Goal: Task Accomplishment & Management: Manage account settings

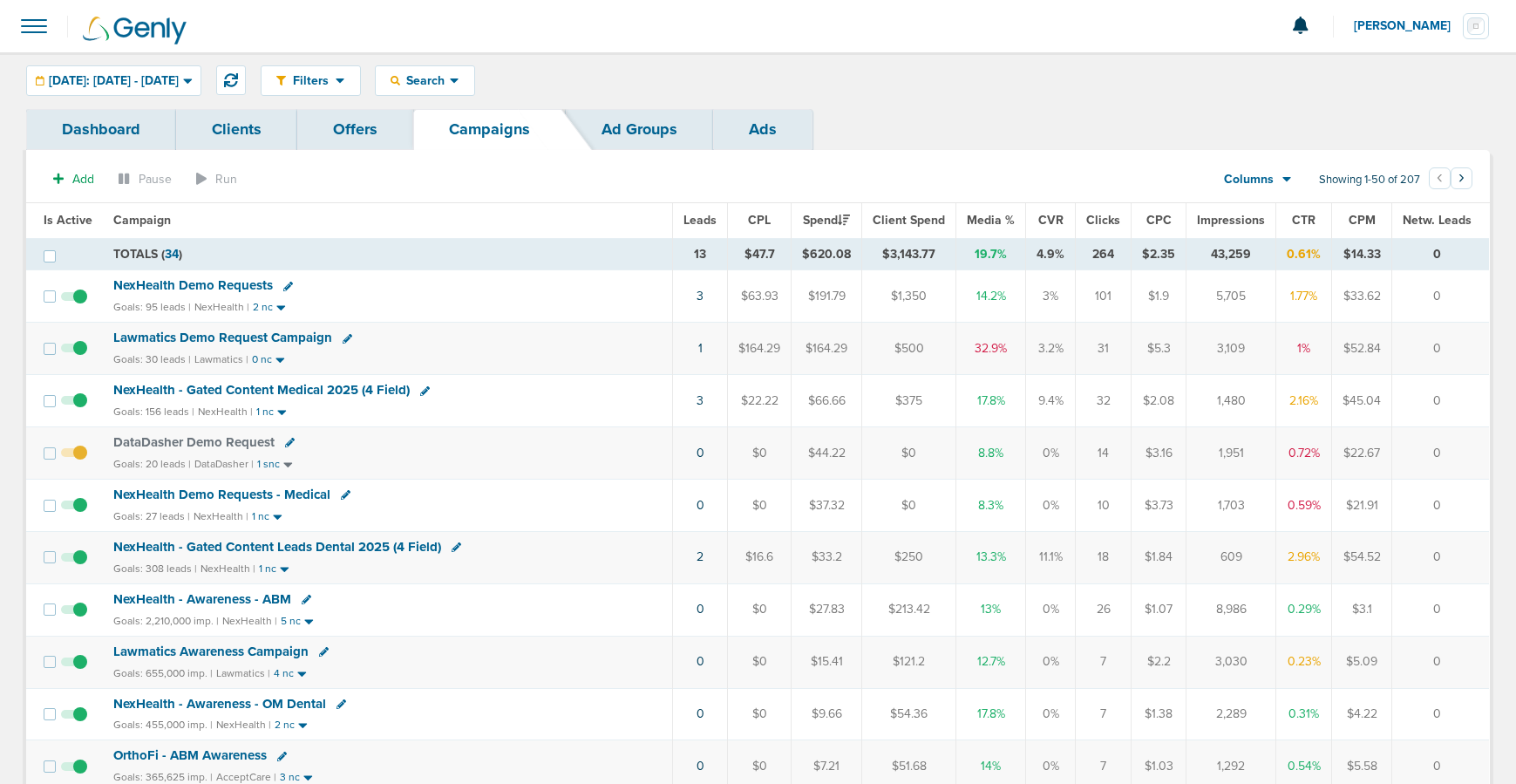
click at [234, 280] on span "NexHealth Demo Requests" at bounding box center [193, 285] width 160 height 16
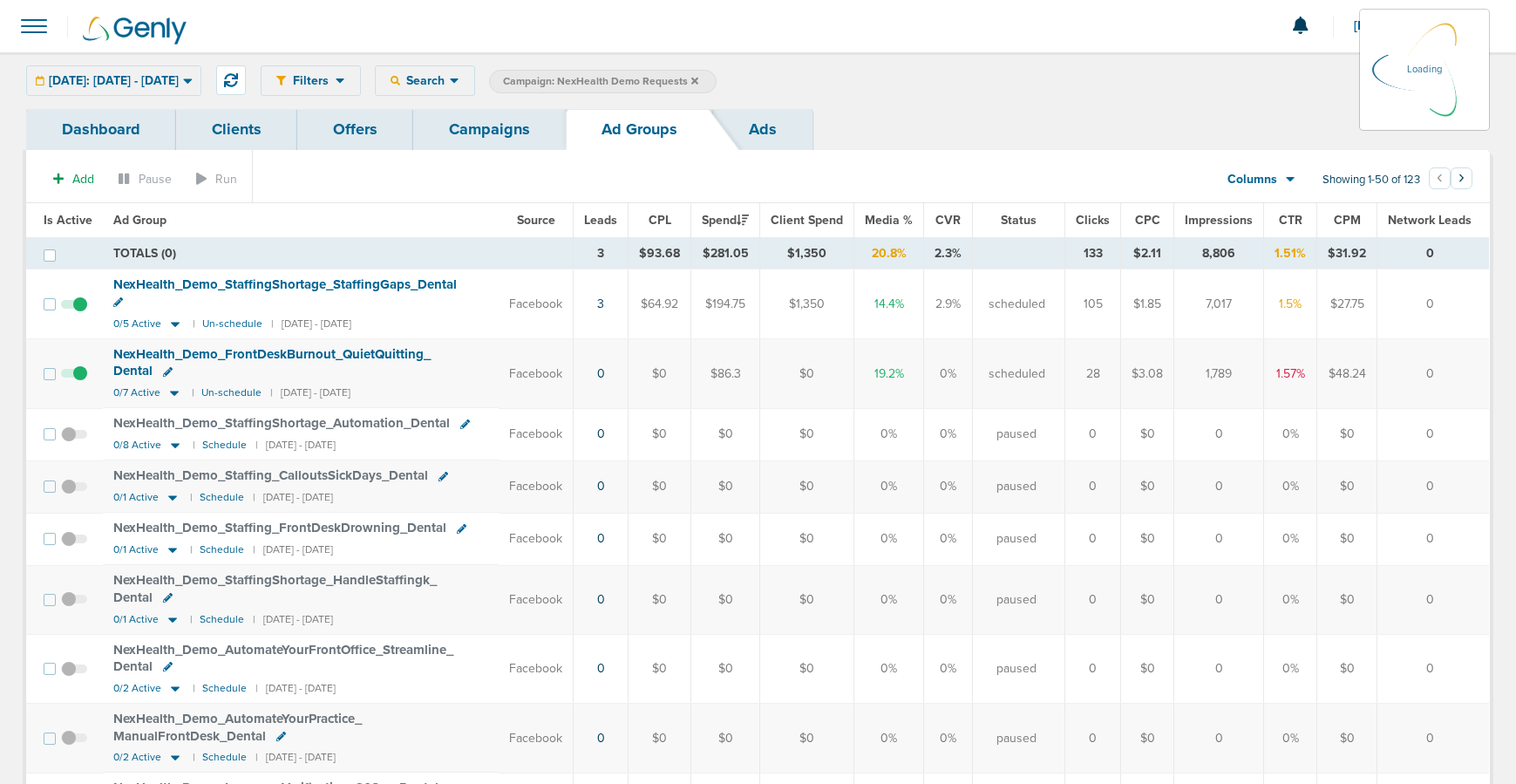
click at [78, 357] on td at bounding box center [79, 373] width 48 height 69
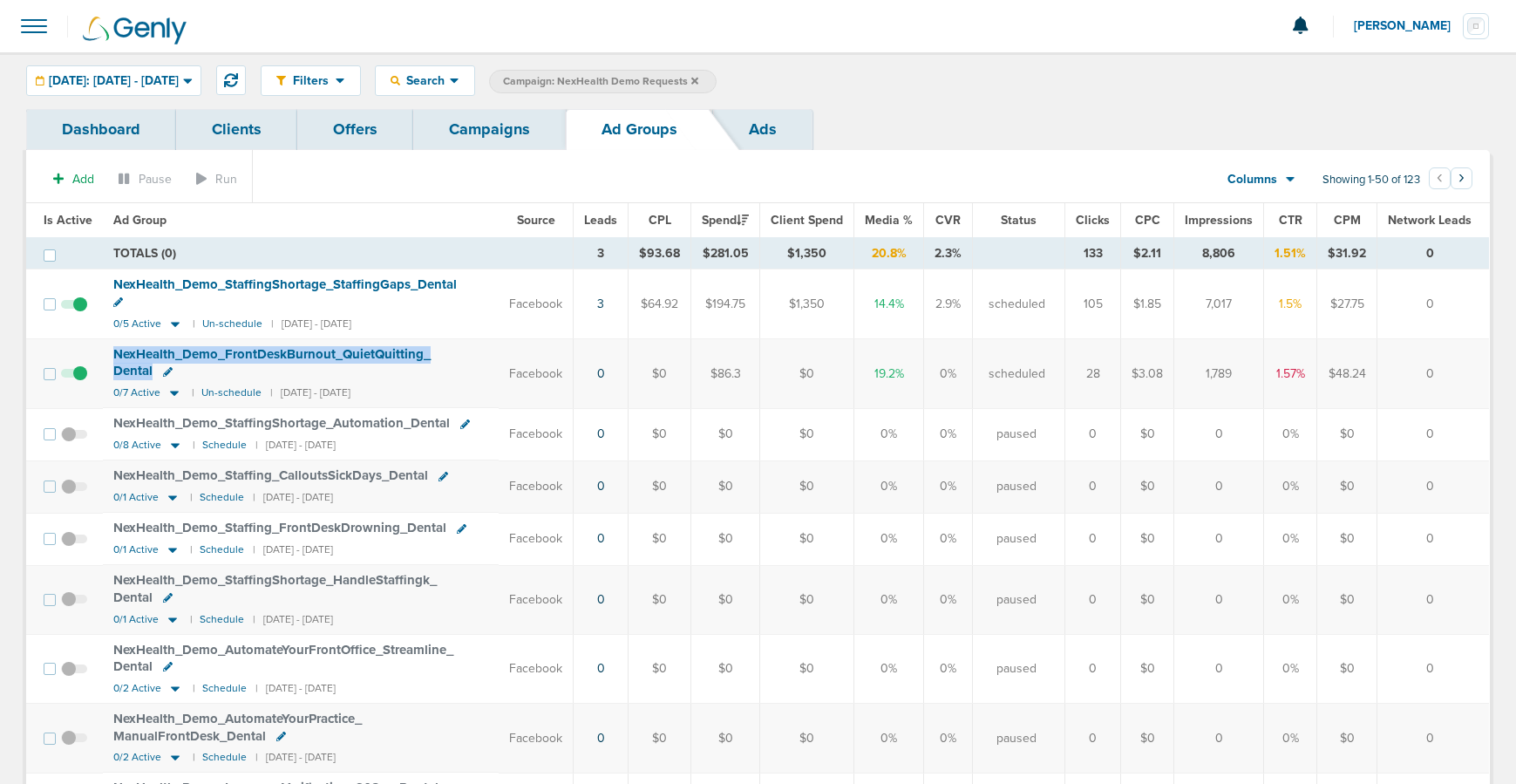
click at [78, 382] on span at bounding box center [74, 382] width 26 height 0
click at [74, 378] on input "checkbox" at bounding box center [74, 378] width 0 height 0
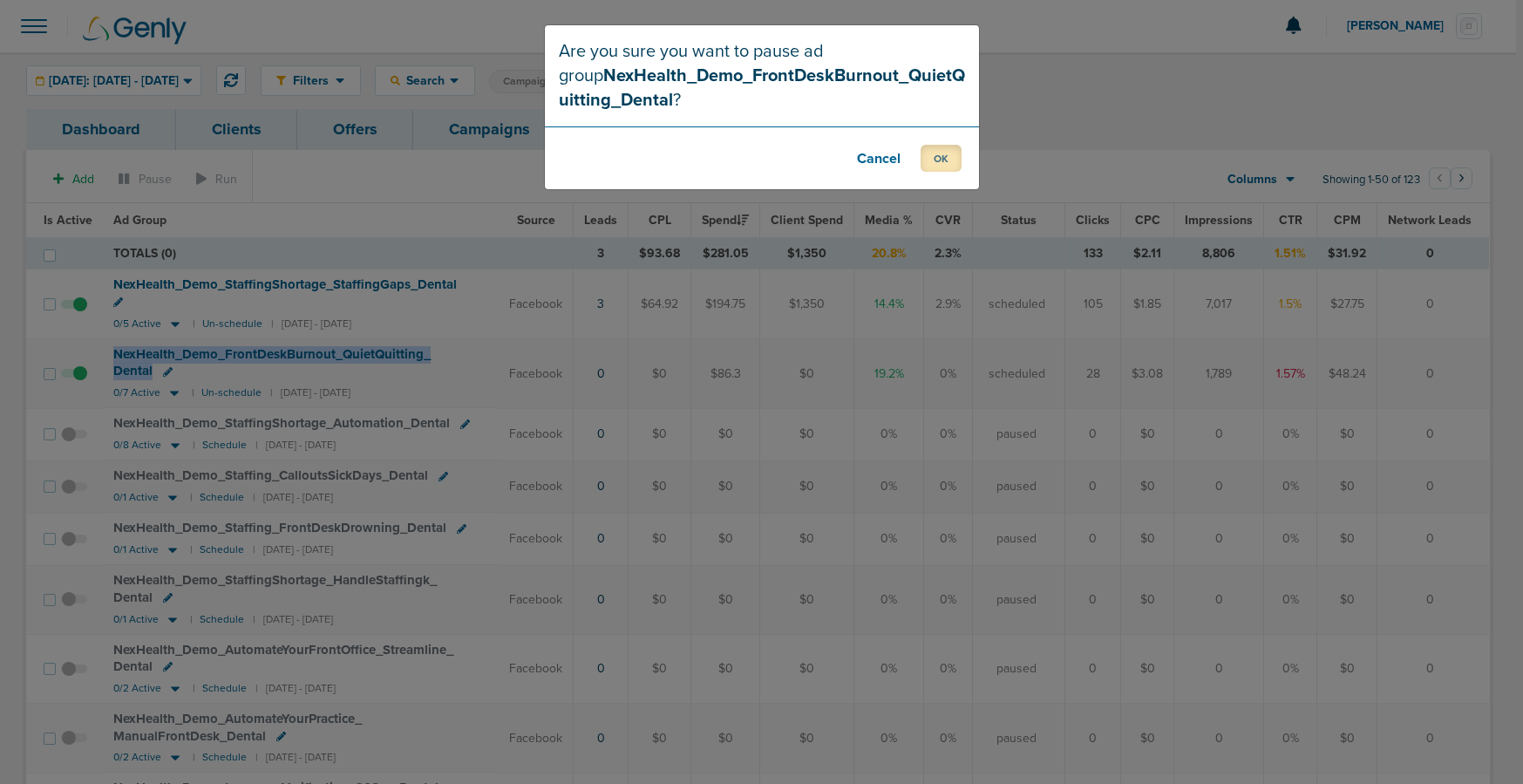
click at [941, 158] on button "OK" at bounding box center [941, 158] width 41 height 27
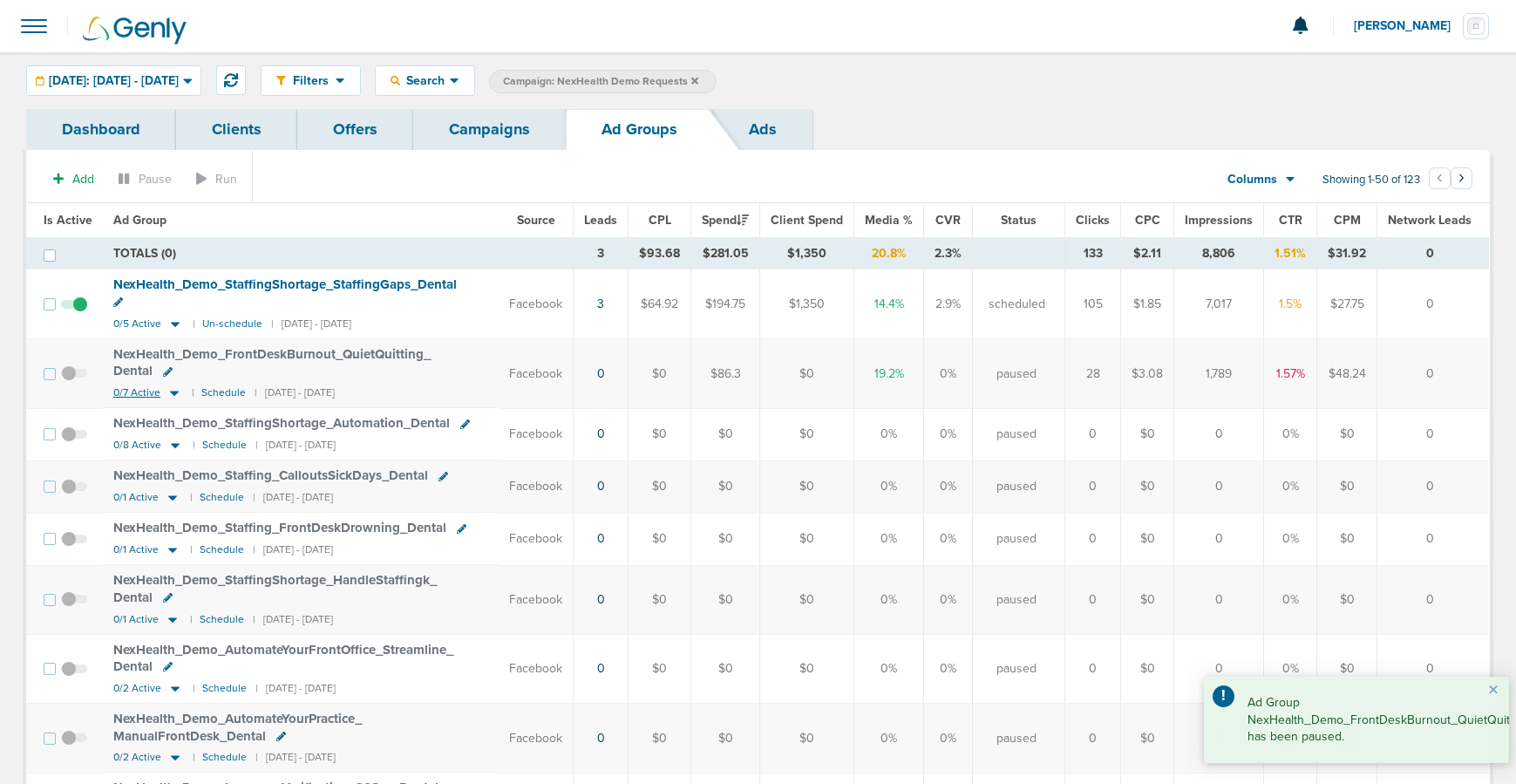
click at [174, 385] on icon at bounding box center [174, 392] width 17 height 15
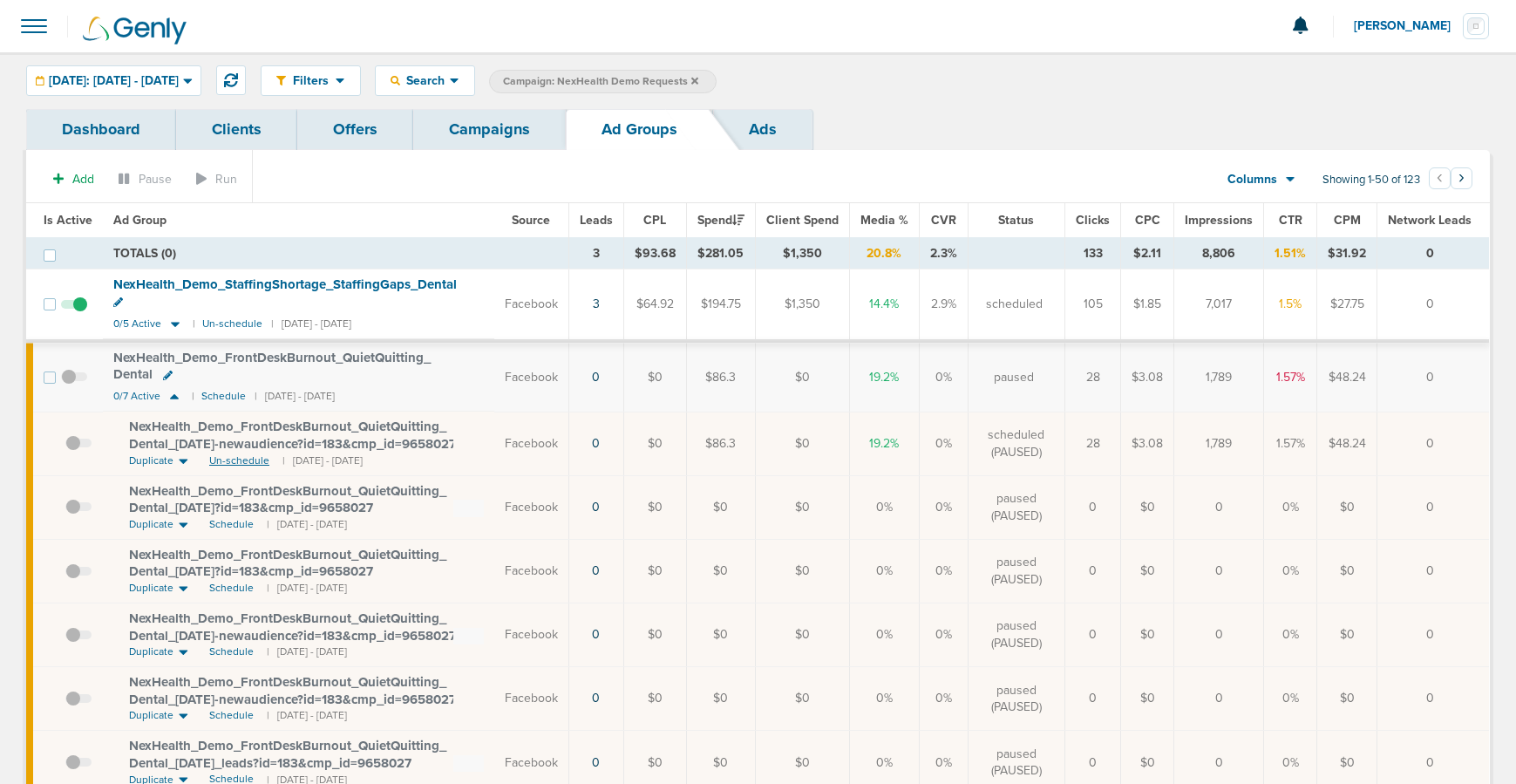
drag, startPoint x: 246, startPoint y: 442, endPoint x: 213, endPoint y: 429, distance: 35.6
click at [246, 453] on span "Un-schedule" at bounding box center [239, 460] width 60 height 15
click at [173, 394] on icon at bounding box center [174, 396] width 9 height 5
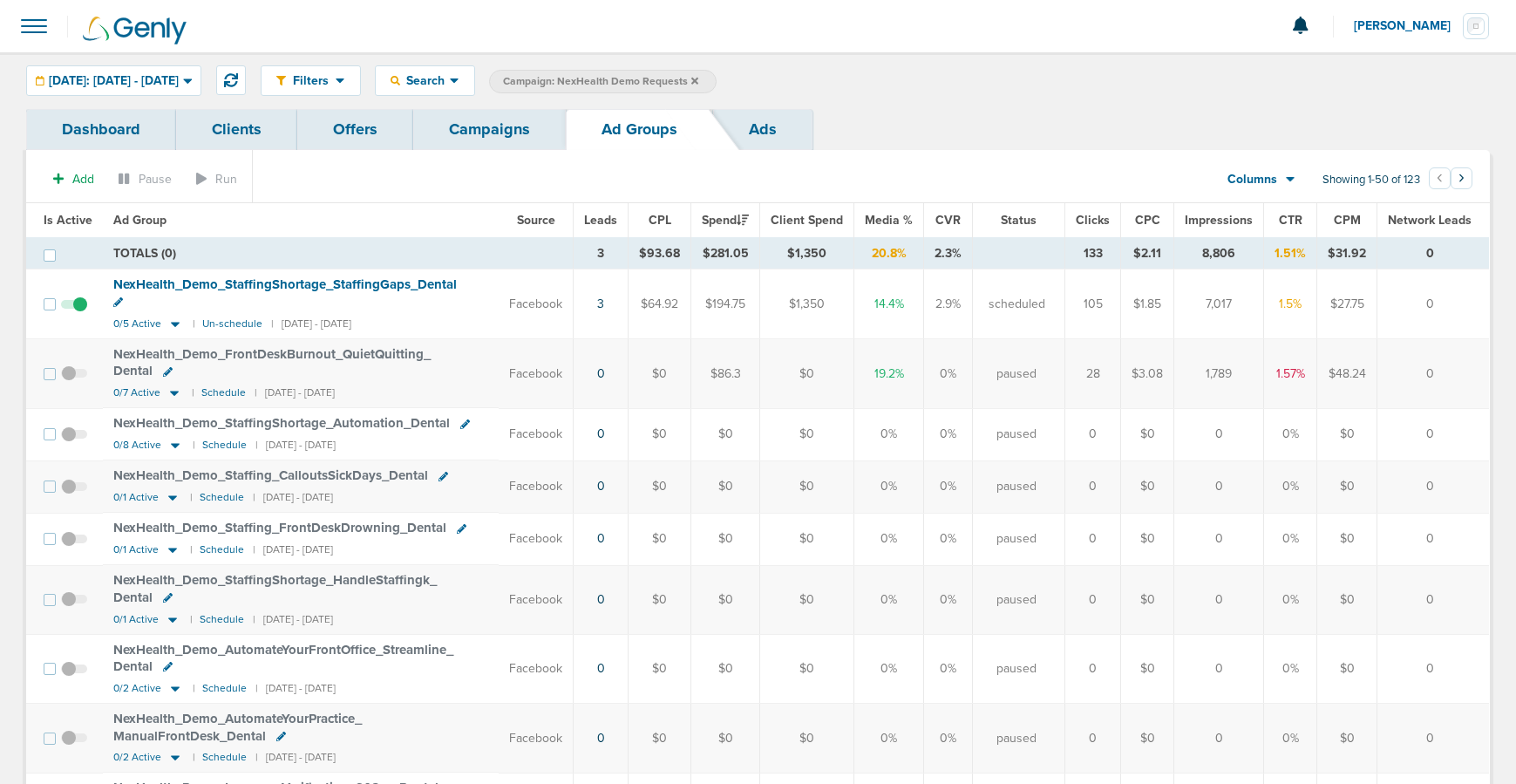
click at [501, 135] on link "Campaigns" at bounding box center [489, 129] width 153 height 41
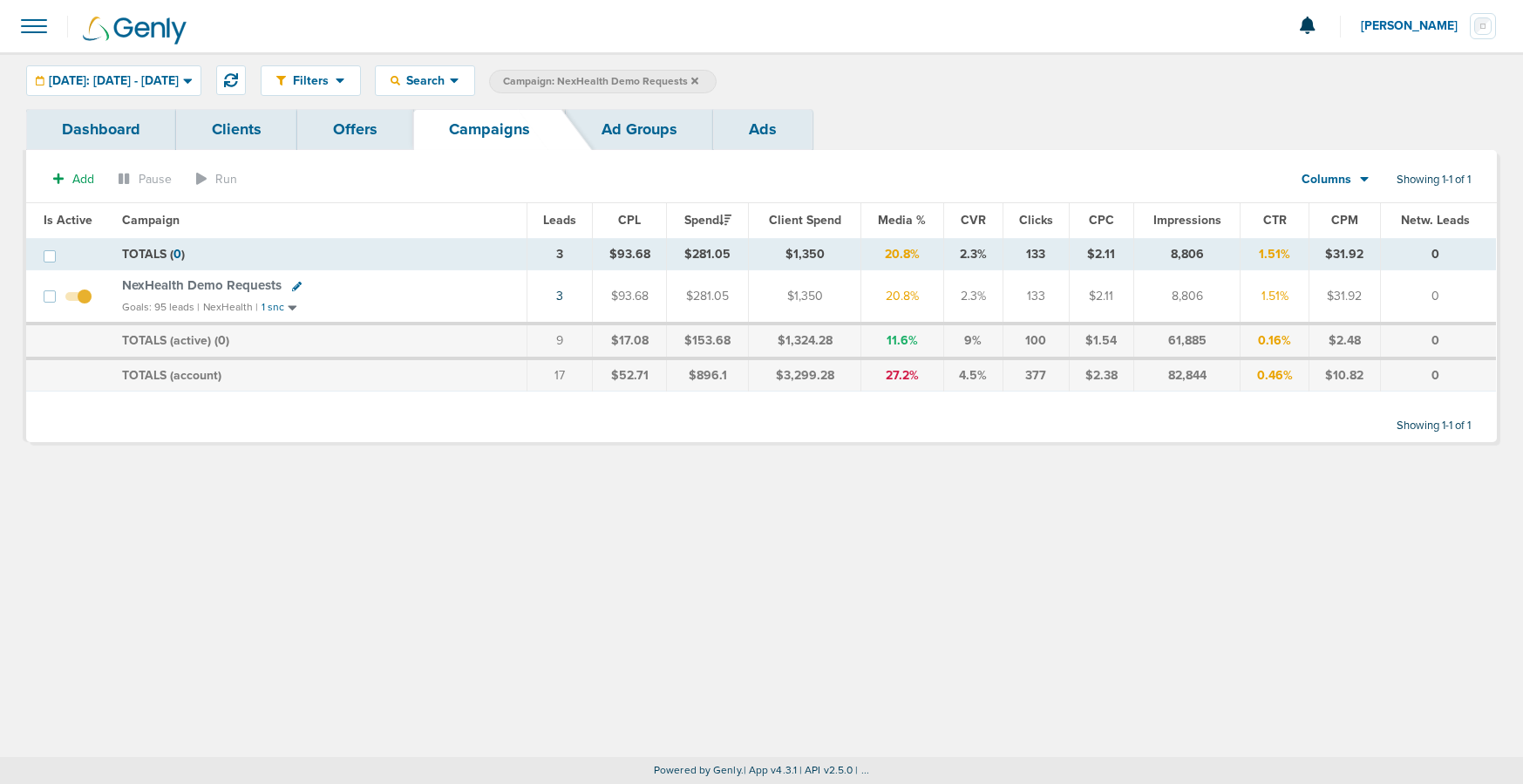
click at [698, 83] on icon at bounding box center [694, 80] width 7 height 7
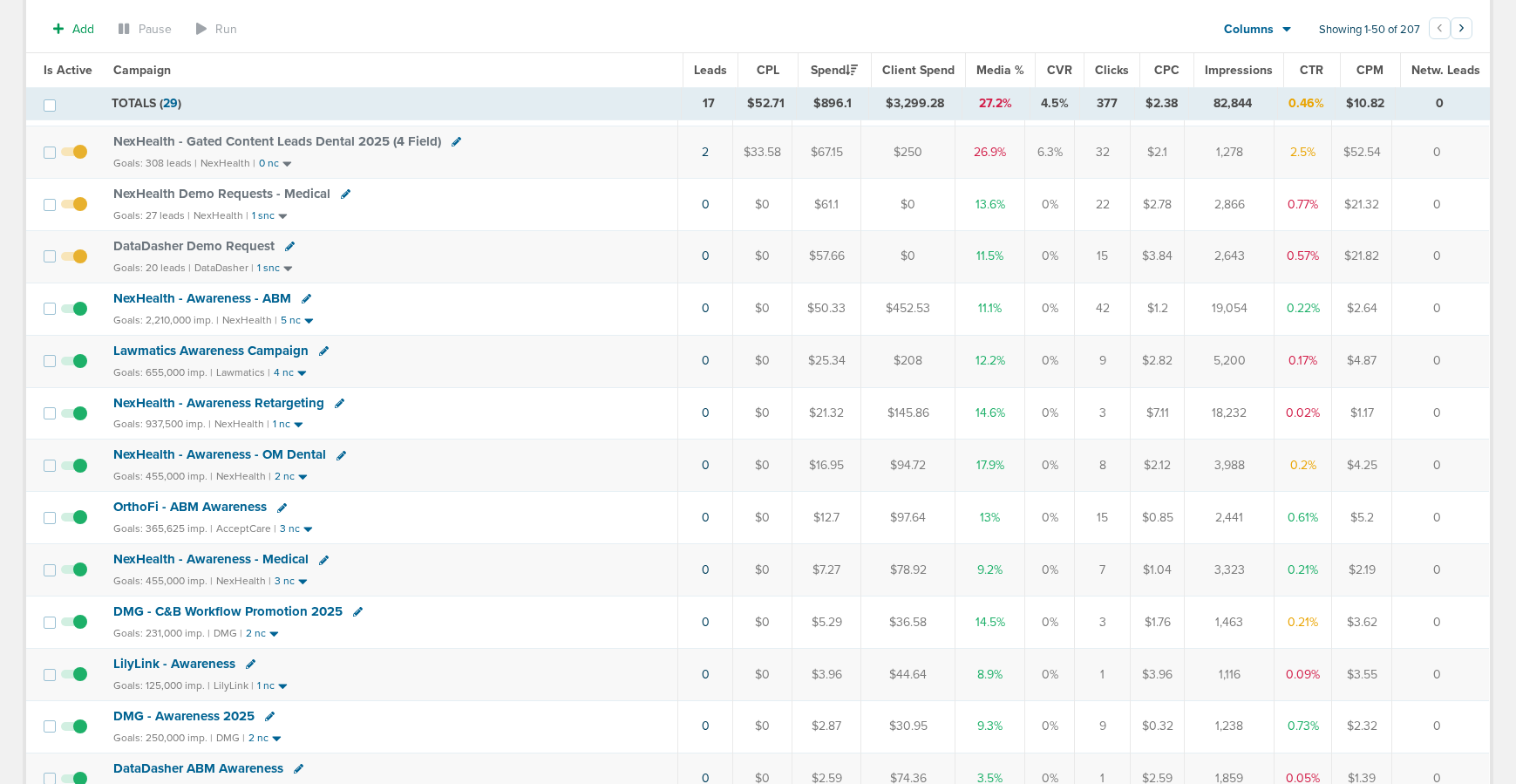
scroll to position [280, 0]
